Goal: Information Seeking & Learning: Compare options

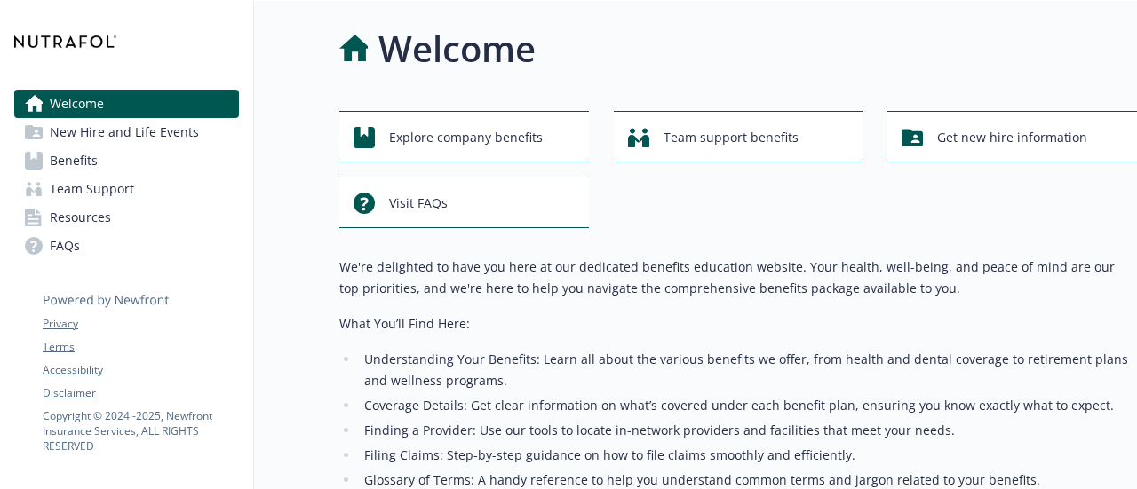
click at [323, 81] on div "Welcome Explore company benefits Team support benefits Get new hire information…" at bounding box center [695, 347] width 883 height 692
click at [94, 164] on span "Benefits" at bounding box center [74, 161] width 48 height 28
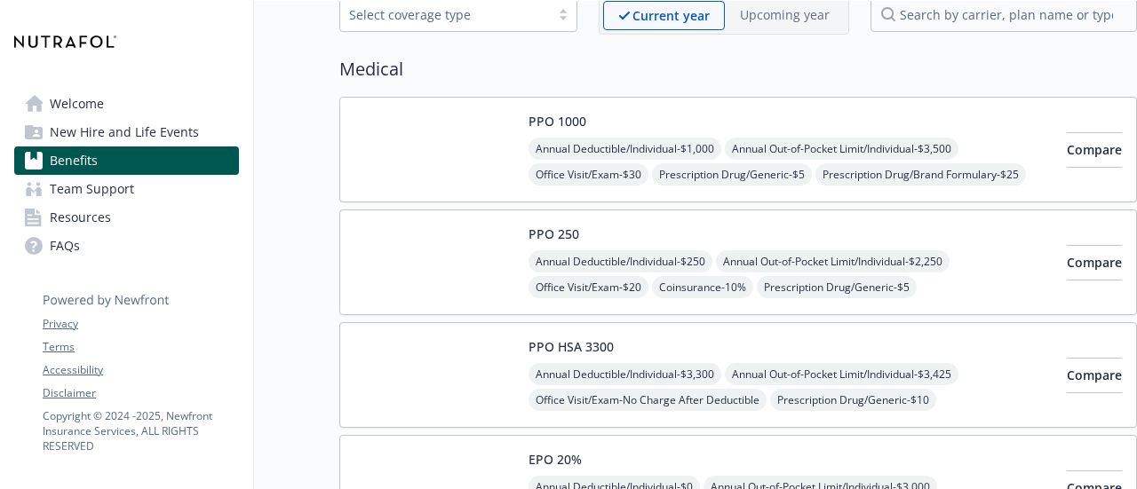
scroll to position [175, 0]
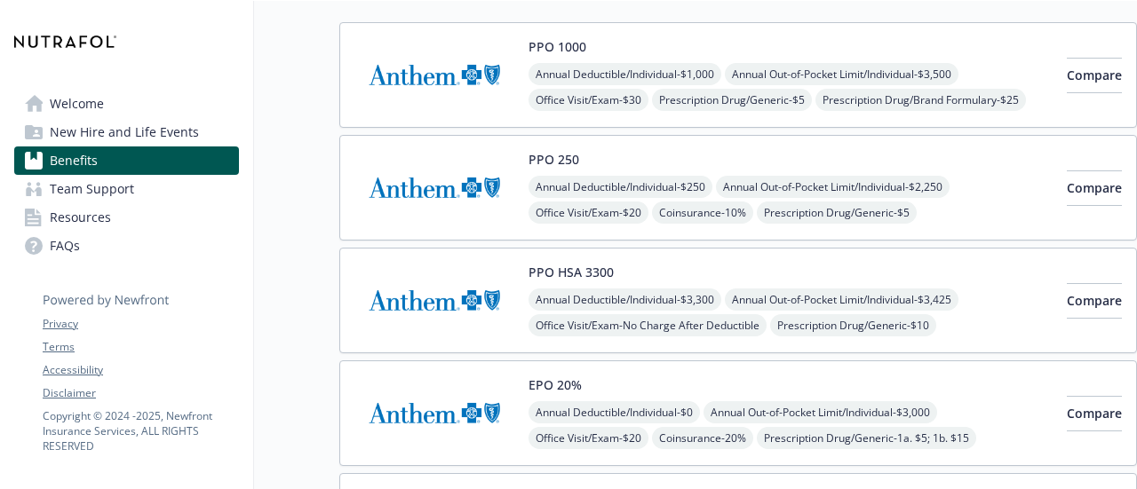
click at [435, 190] on img at bounding box center [434, 187] width 160 height 75
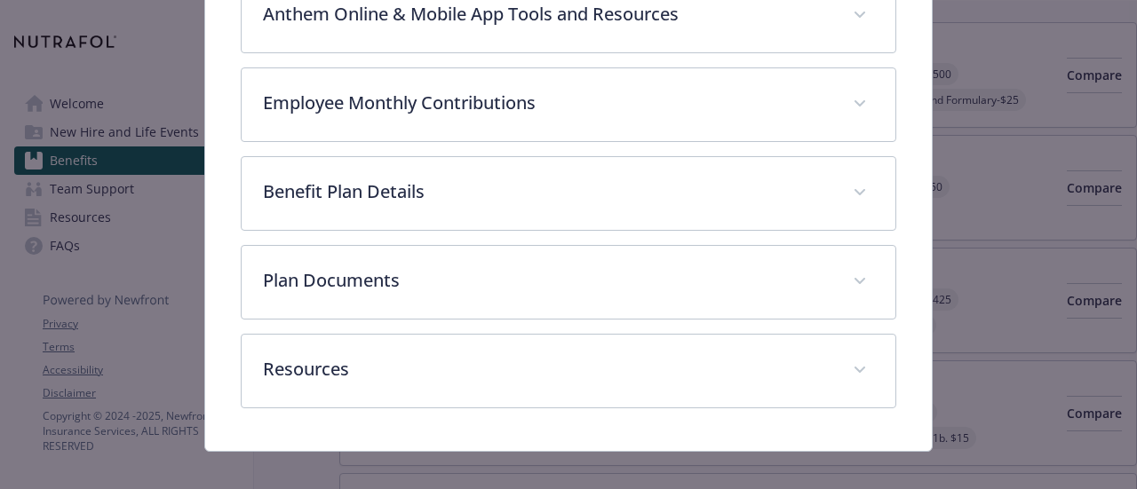
scroll to position [816, 0]
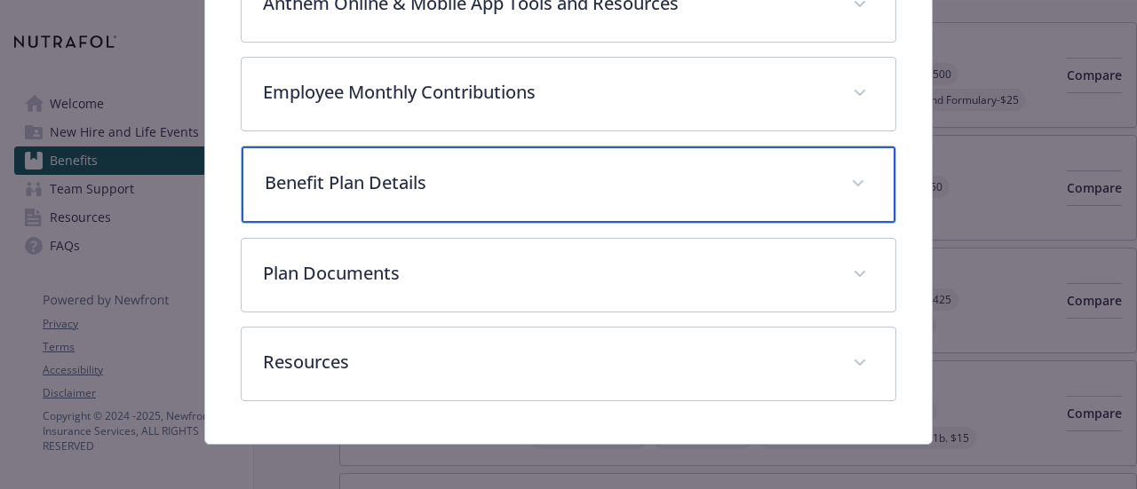
click at [435, 190] on div "Benefit Plan Details" at bounding box center [568, 185] width 653 height 76
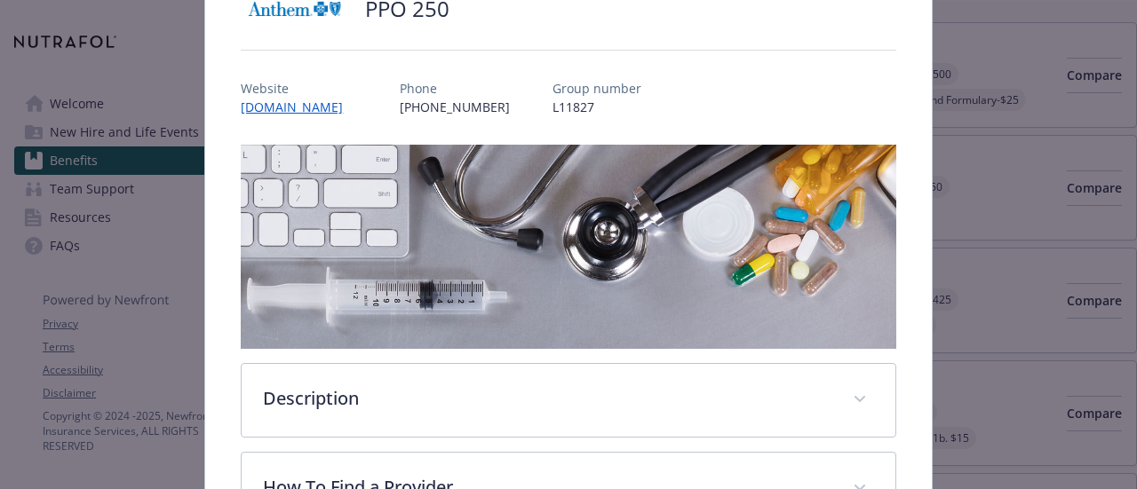
scroll to position [0, 0]
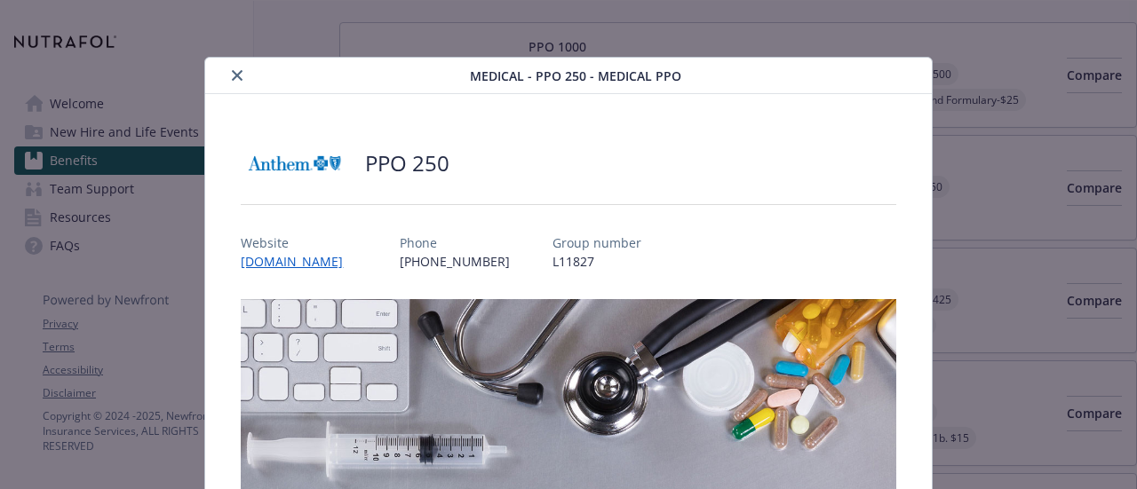
click at [229, 68] on button "close" at bounding box center [236, 75] width 21 height 21
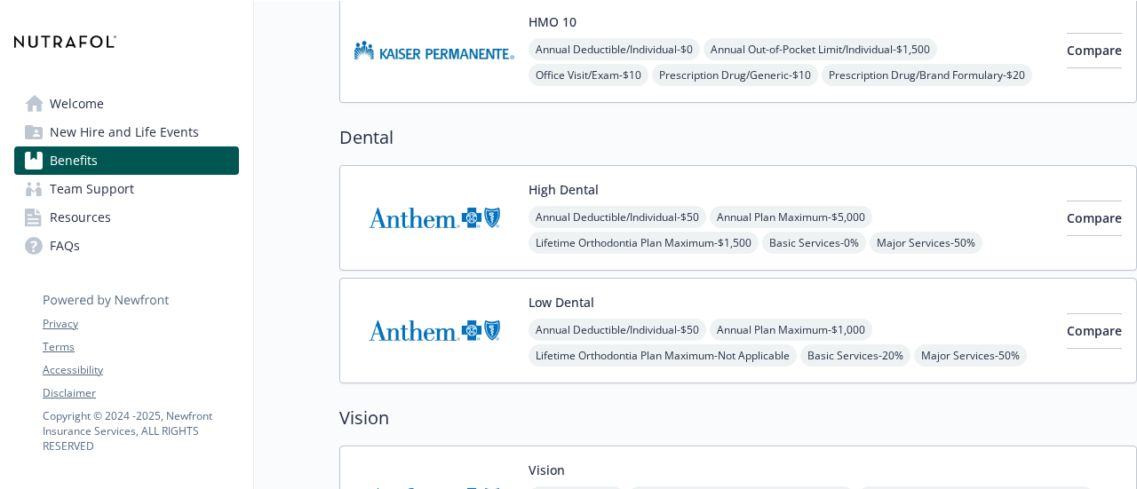
scroll to position [765, 0]
click at [1067, 211] on span "Compare" at bounding box center [1094, 217] width 55 height 17
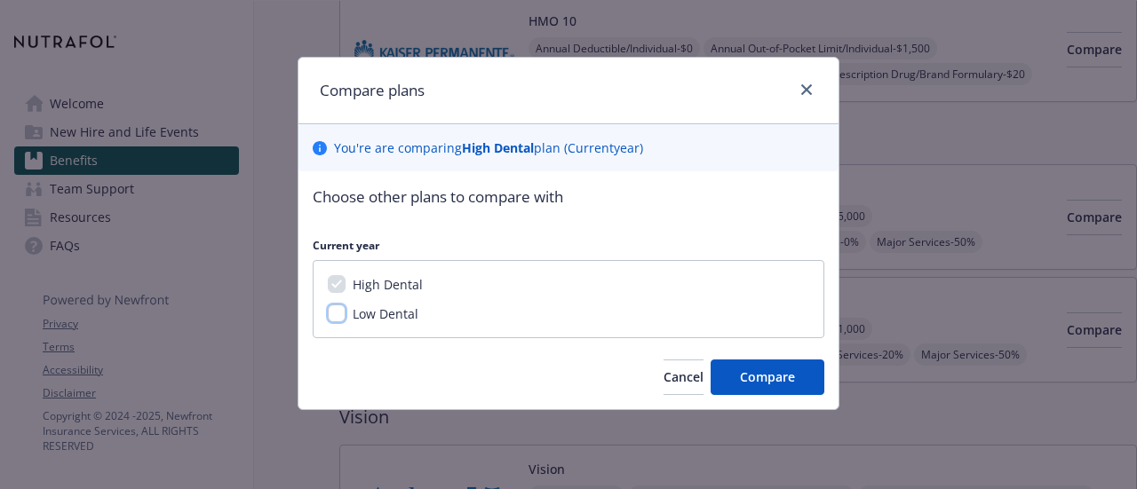
click at [336, 310] on input "Low Dental" at bounding box center [337, 314] width 18 height 18
checkbox input "true"
click at [779, 376] on span "Compare" at bounding box center [767, 377] width 55 height 17
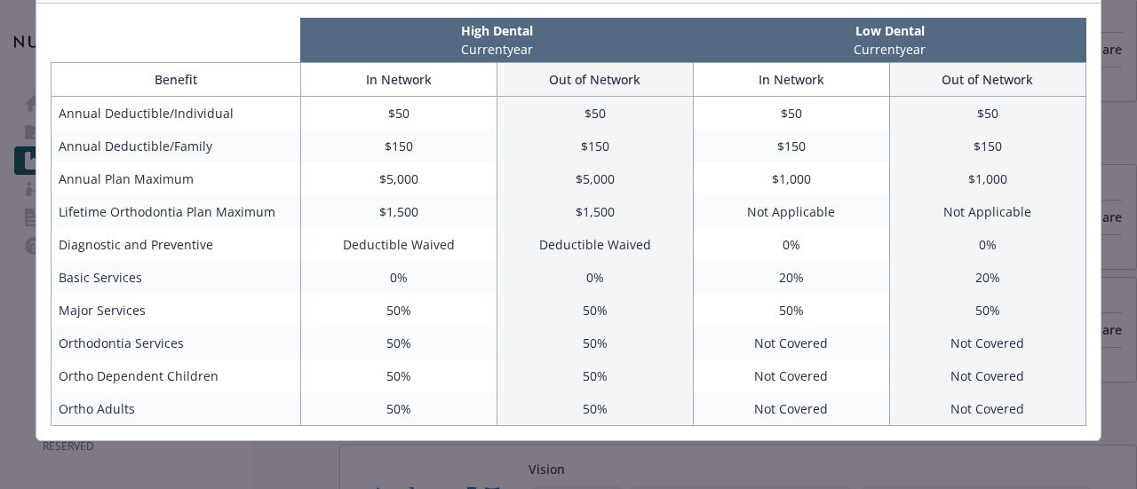
scroll to position [0, 0]
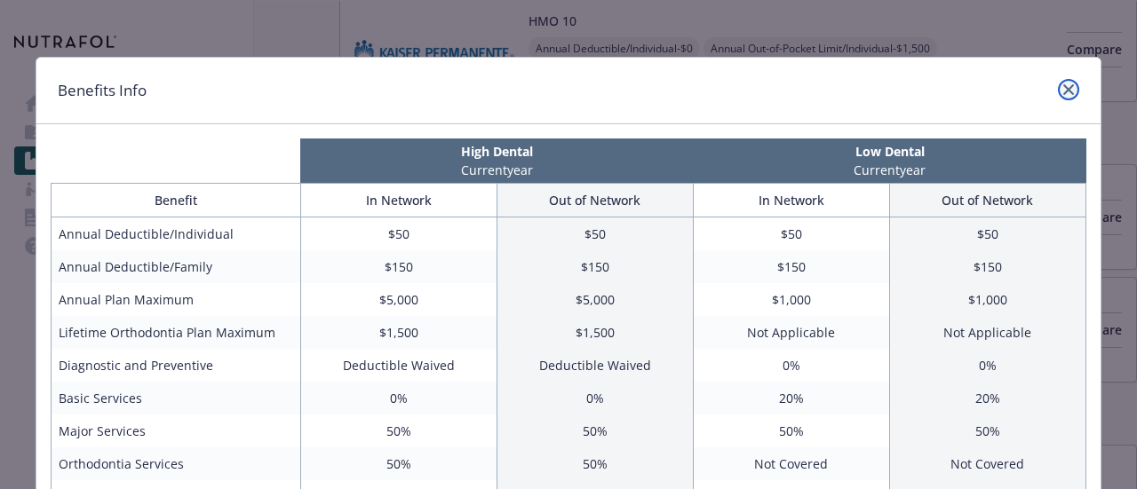
click at [1063, 95] on link "close" at bounding box center [1068, 89] width 21 height 21
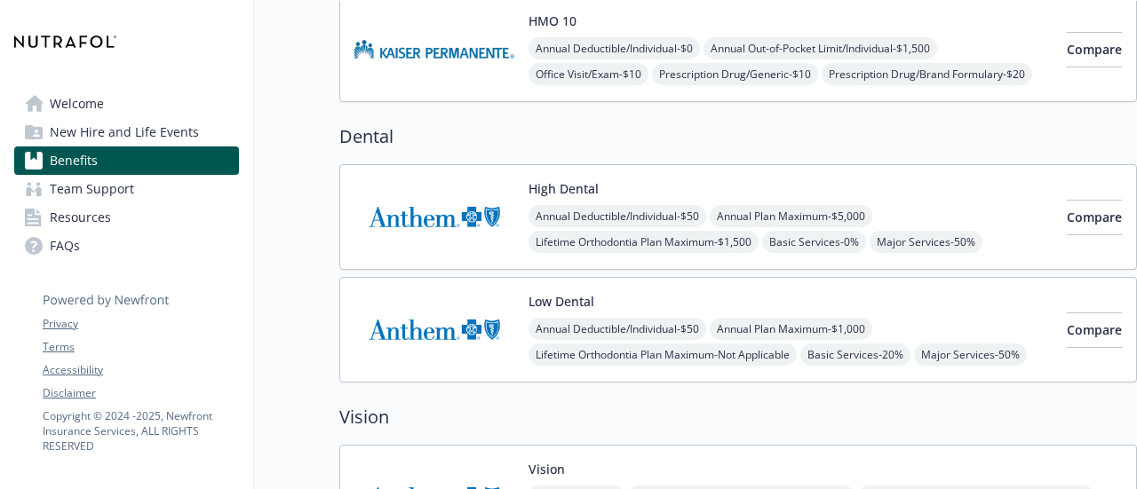
click at [396, 187] on img at bounding box center [434, 216] width 160 height 75
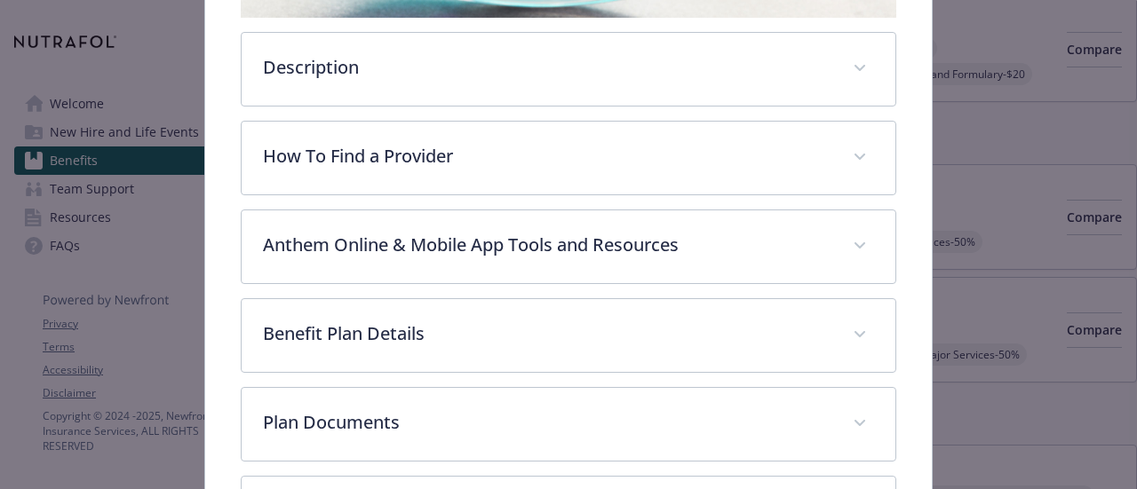
scroll to position [639, 0]
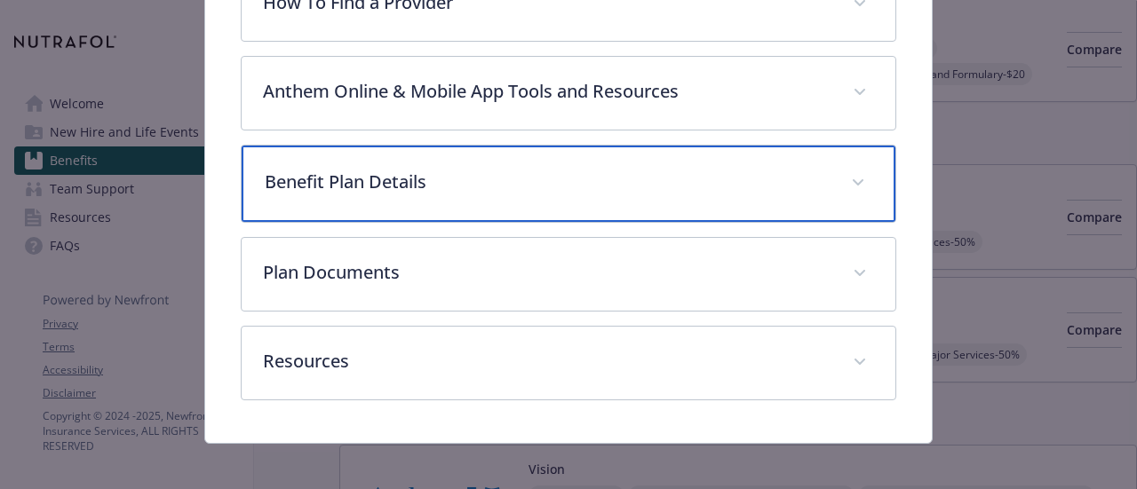
click at [396, 187] on p "Benefit Plan Details" at bounding box center [547, 182] width 564 height 27
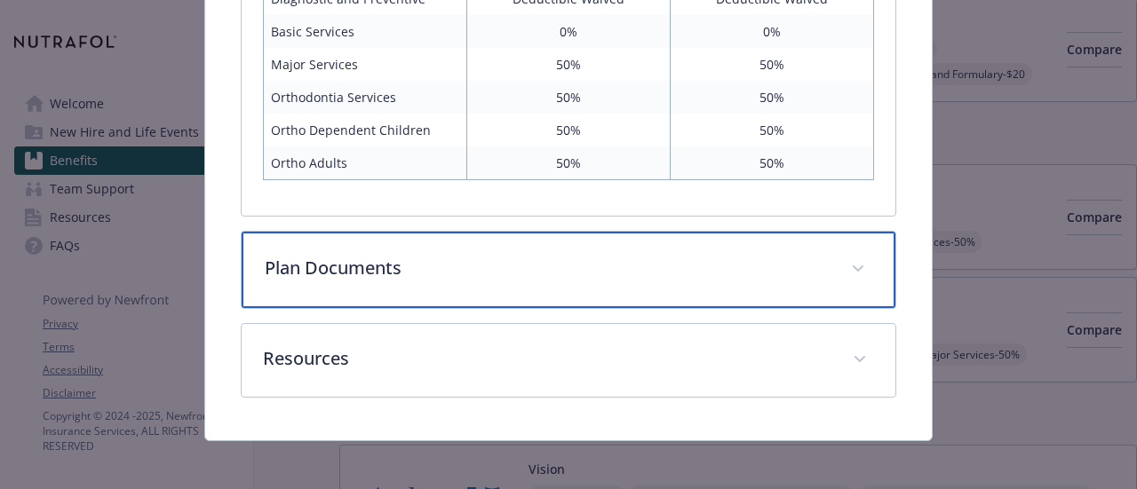
scroll to position [1071, 0]
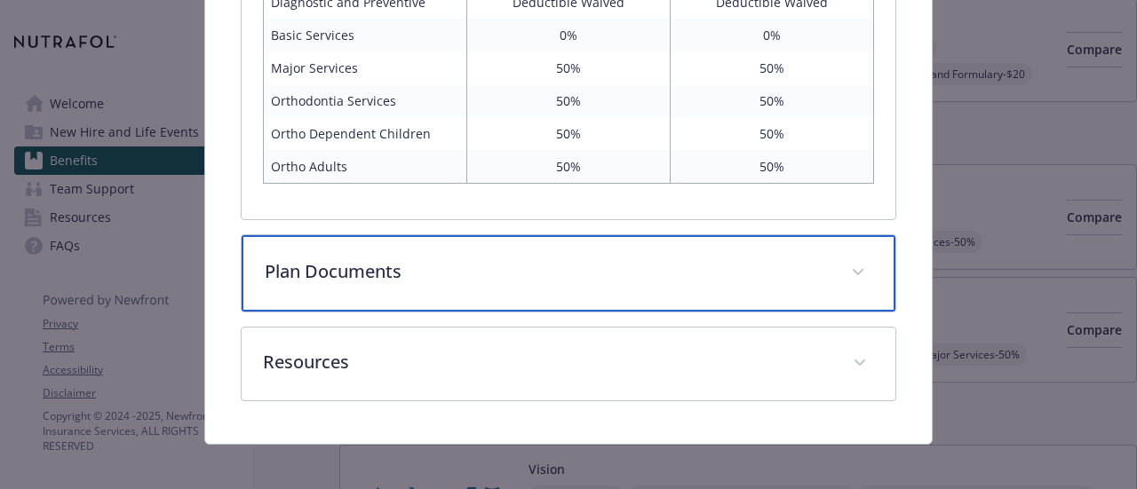
click at [368, 258] on p "Plan Documents" at bounding box center [547, 271] width 564 height 27
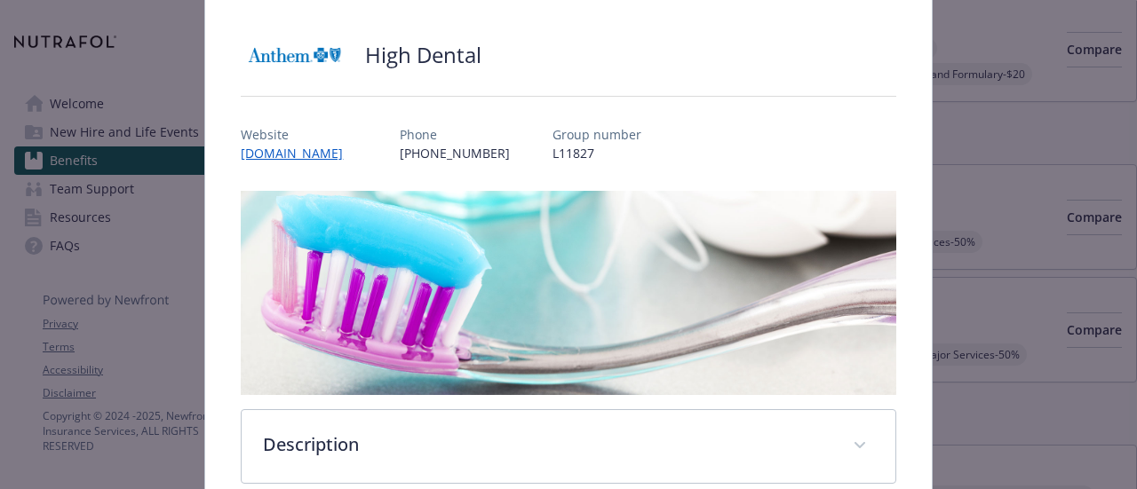
scroll to position [0, 0]
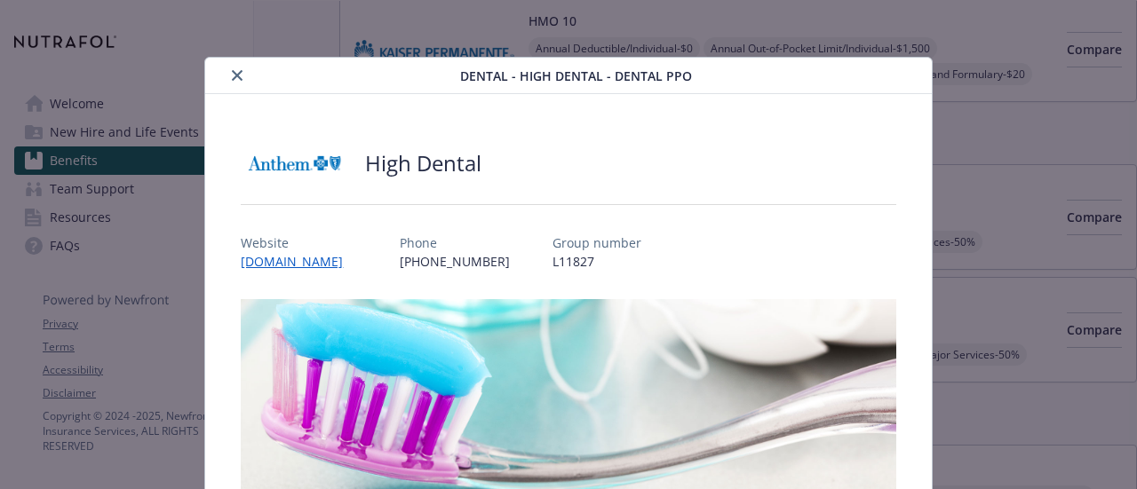
click at [240, 73] on button "close" at bounding box center [236, 75] width 21 height 21
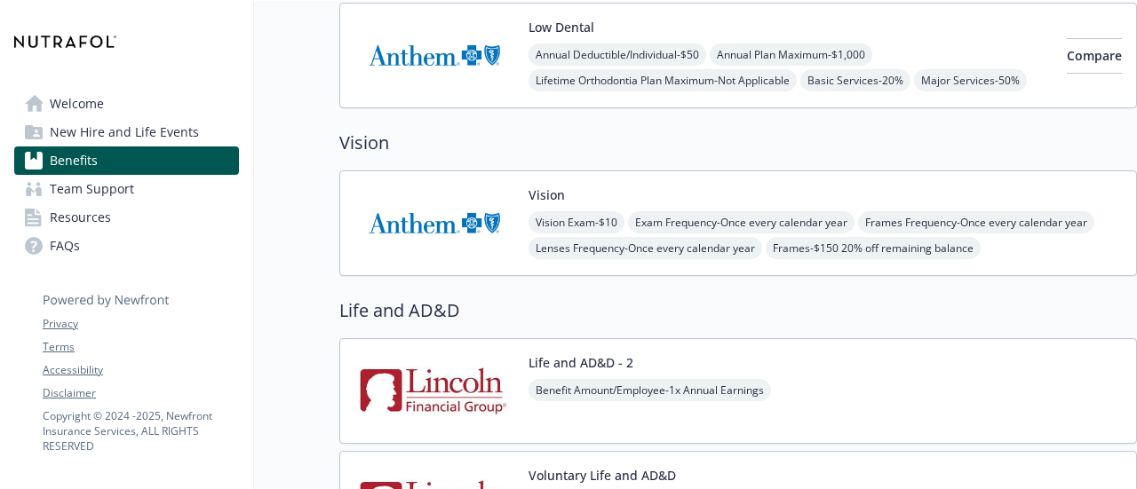
scroll to position [1037, 0]
